Goal: Transaction & Acquisition: Purchase product/service

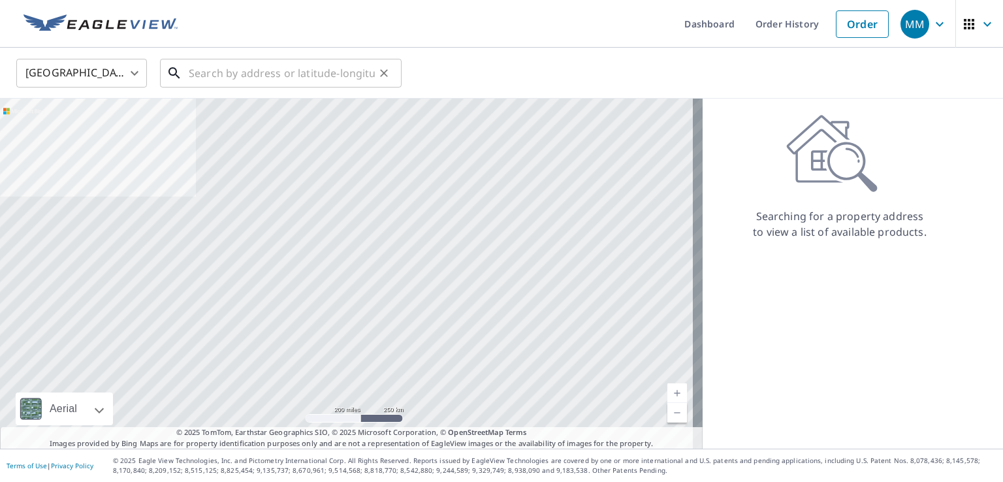
click at [193, 74] on input "text" at bounding box center [282, 73] width 186 height 37
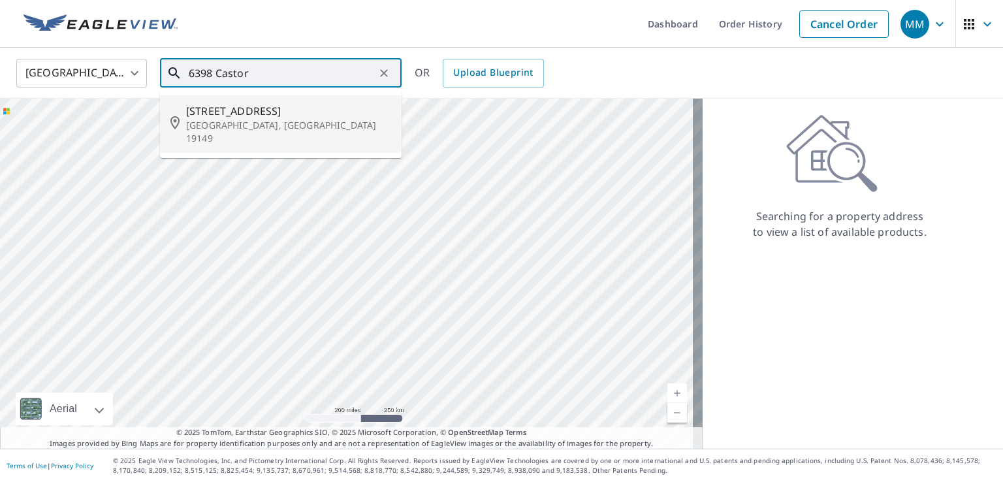
click at [230, 116] on span "[STREET_ADDRESS]" at bounding box center [288, 111] width 205 height 16
type input "[STREET_ADDRESS]"
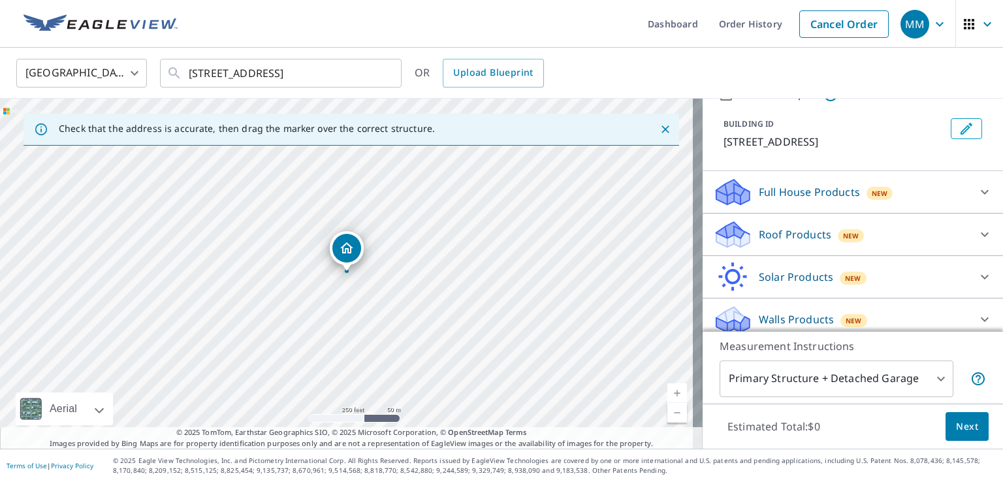
scroll to position [72, 0]
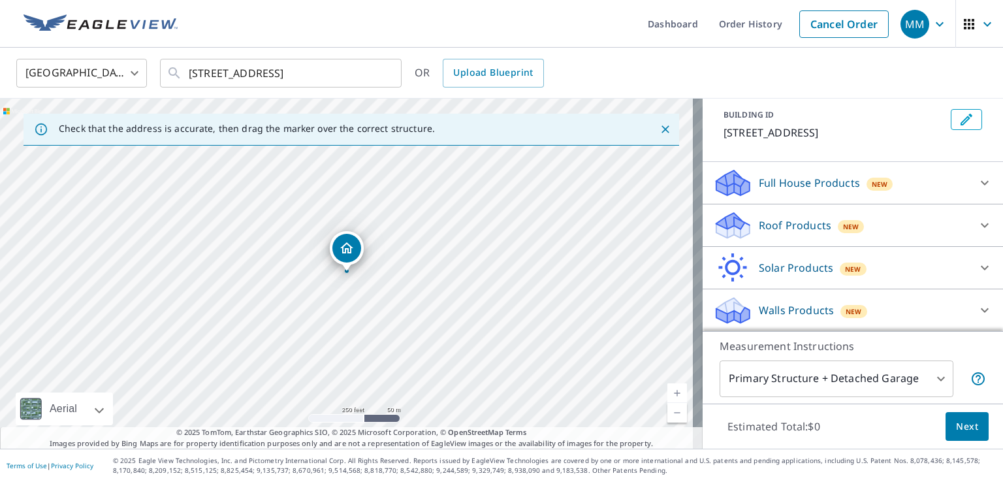
click at [799, 310] on p "Walls Products" at bounding box center [796, 310] width 75 height 16
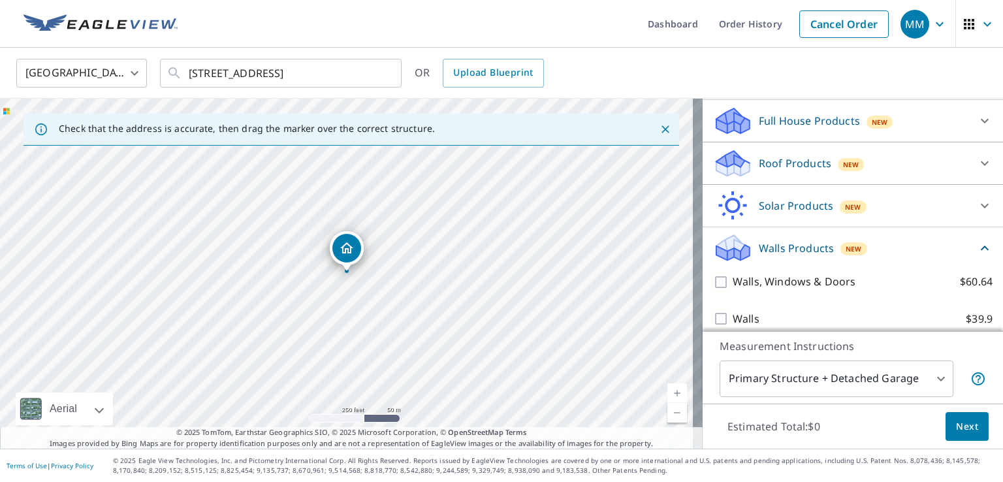
scroll to position [144, 0]
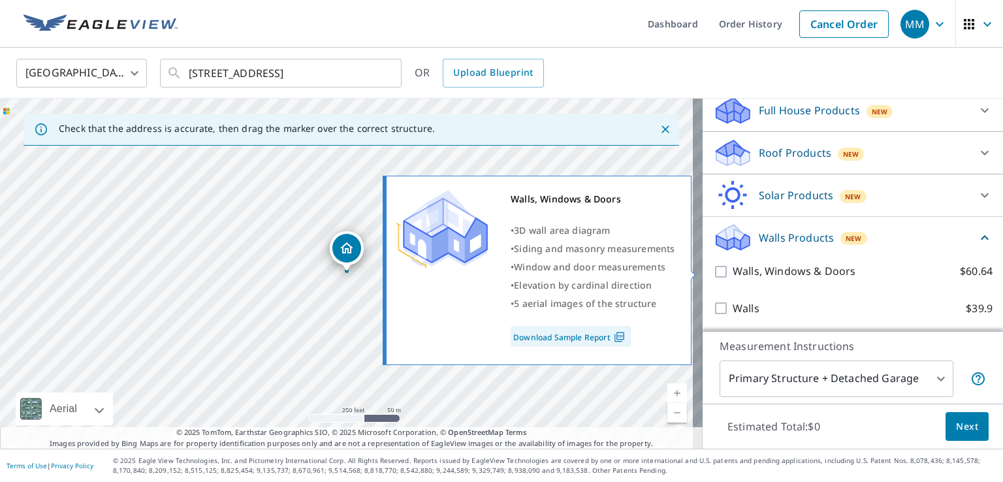
click at [713, 272] on input "Walls, Windows & Doors $60.64" at bounding box center [723, 272] width 20 height 16
checkbox input "true"
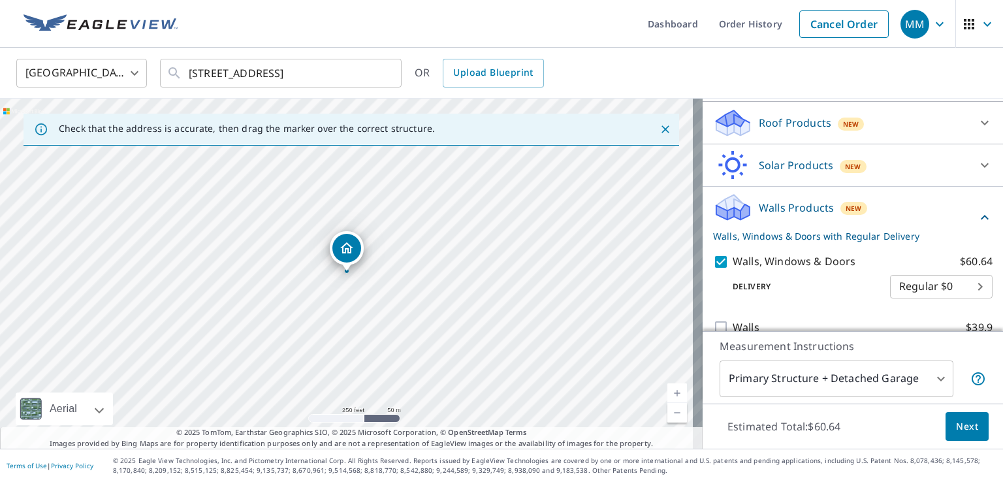
scroll to position [193, 0]
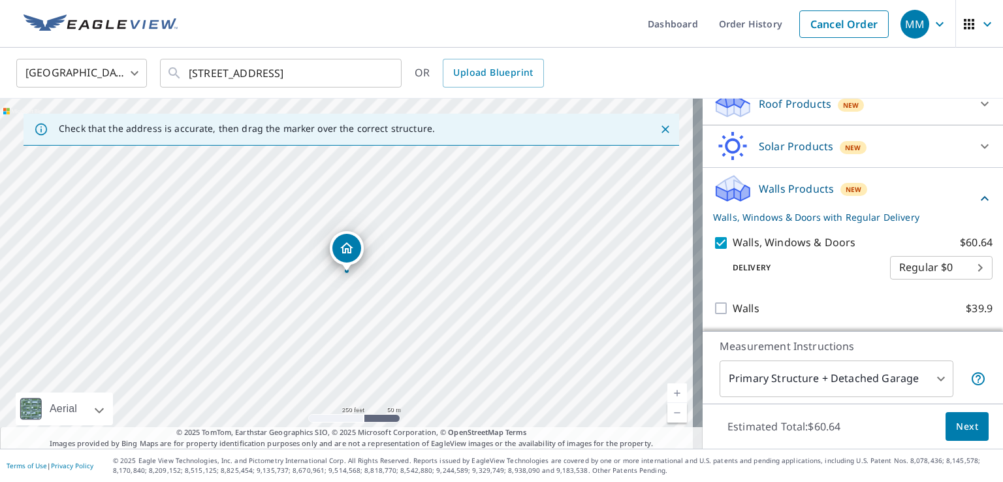
click at [960, 429] on span "Next" at bounding box center [967, 427] width 22 height 16
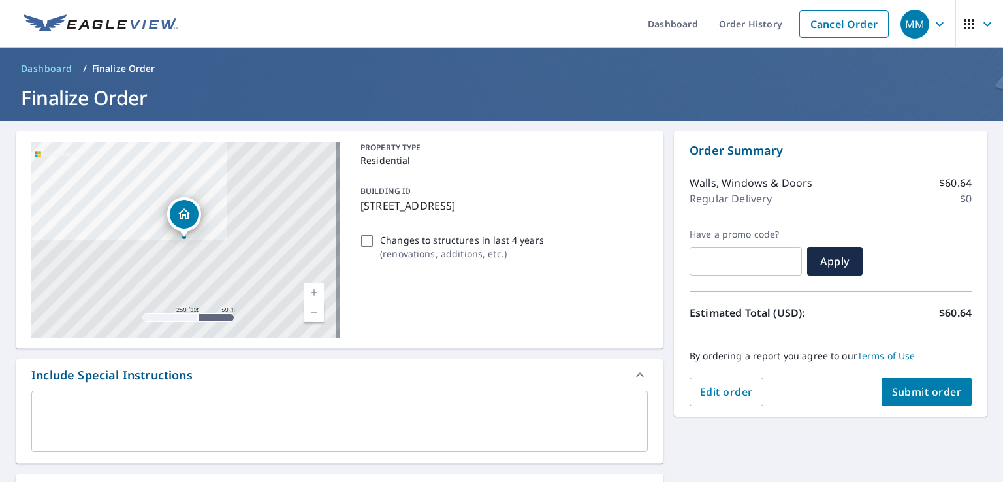
click at [910, 389] on span "Submit order" at bounding box center [927, 392] width 70 height 14
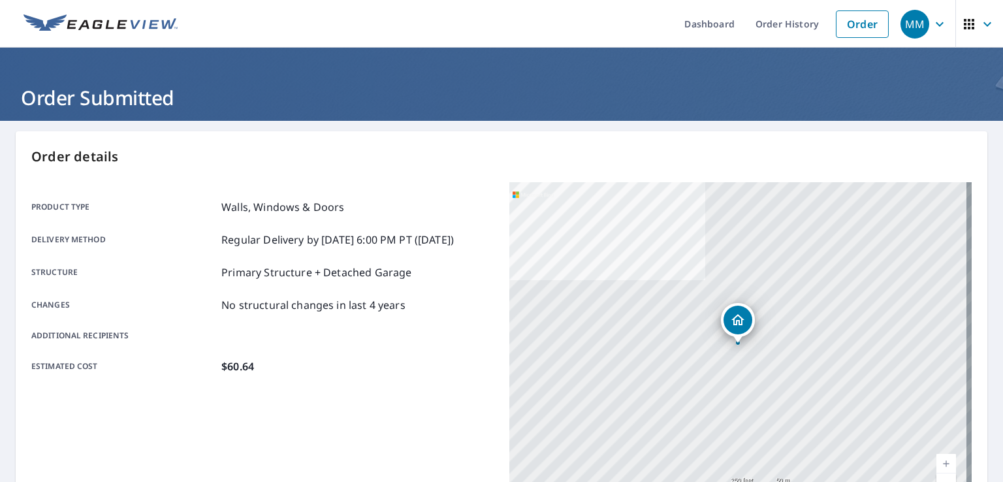
click at [934, 24] on icon "button" at bounding box center [940, 24] width 16 height 16
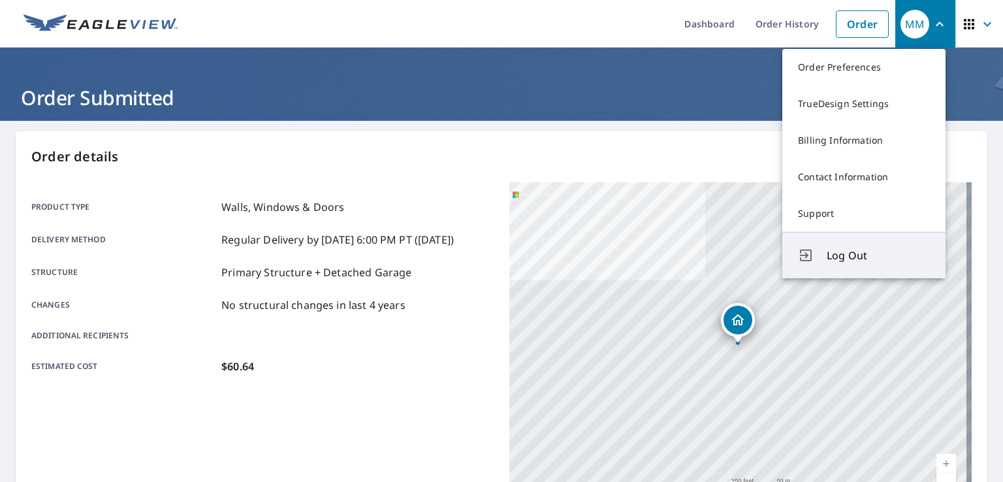
click at [862, 259] on span "Log Out" at bounding box center [878, 255] width 103 height 16
